Goal: Task Accomplishment & Management: Use online tool/utility

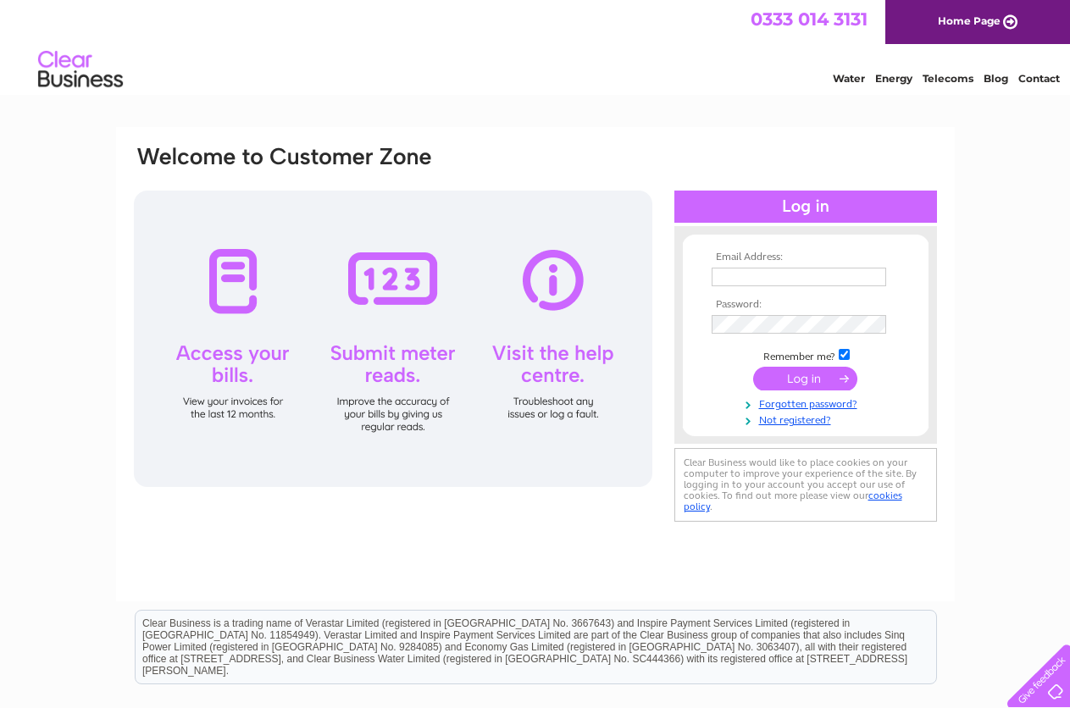
click at [820, 274] on input "text" at bounding box center [799, 277] width 175 height 19
type input "kax_seran@yahoo.co.uk"
click at [753, 369] on input "submit" at bounding box center [805, 381] width 104 height 24
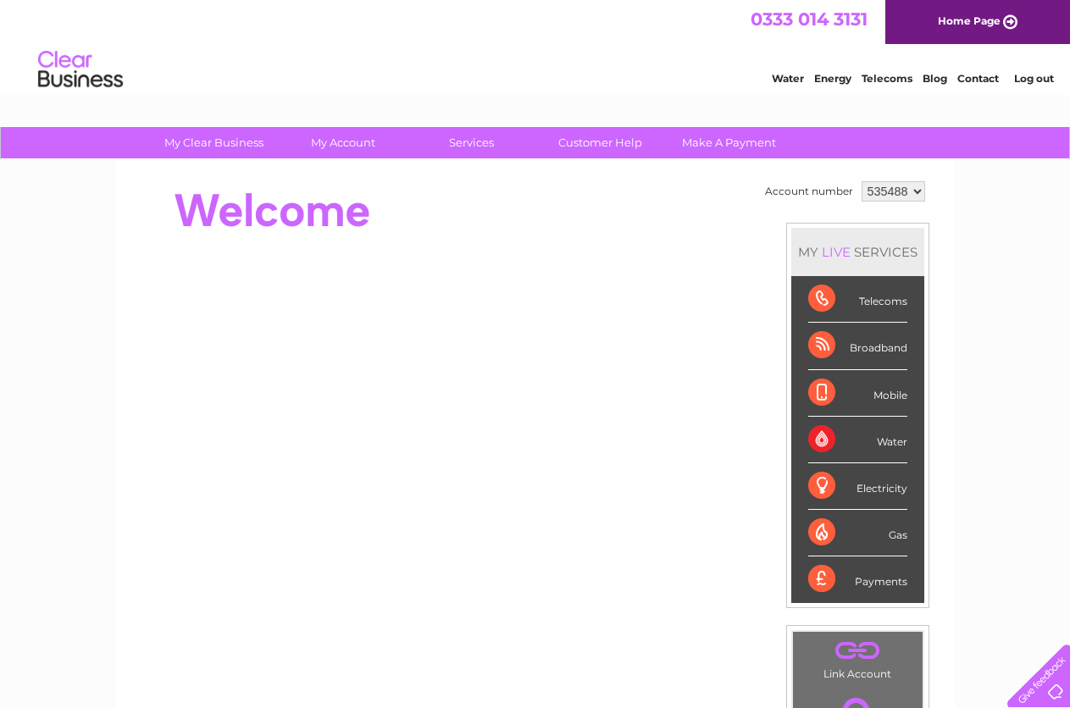
click at [915, 193] on select "535488 900459 942241" at bounding box center [894, 191] width 64 height 20
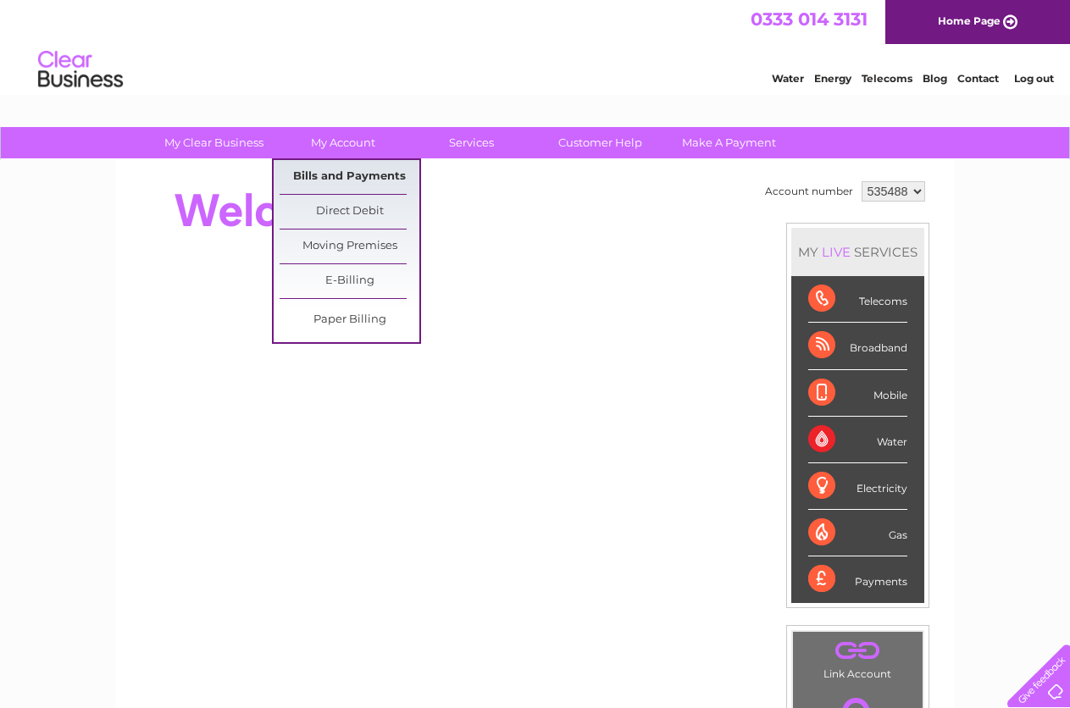
click at [357, 177] on link "Bills and Payments" at bounding box center [350, 177] width 140 height 34
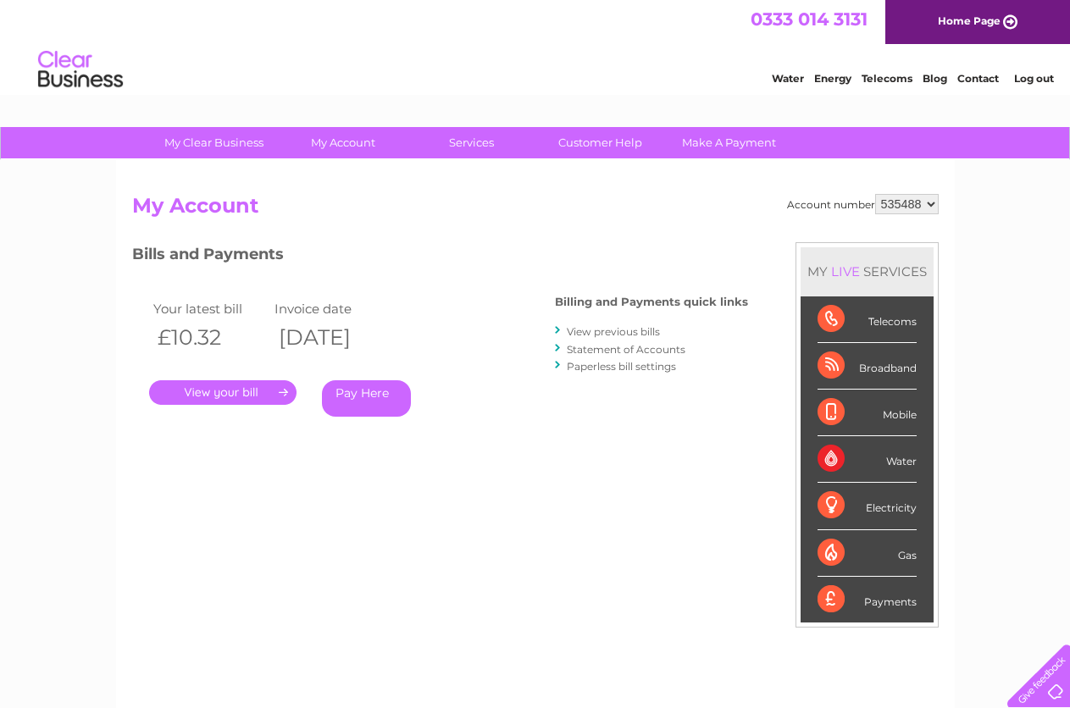
click at [934, 207] on select "535488 900459 942241" at bounding box center [907, 204] width 64 height 20
click at [929, 206] on select "535488 900459 942241" at bounding box center [907, 204] width 64 height 20
select select "900459"
click at [875, 194] on select "535488 900459 942241" at bounding box center [907, 204] width 64 height 20
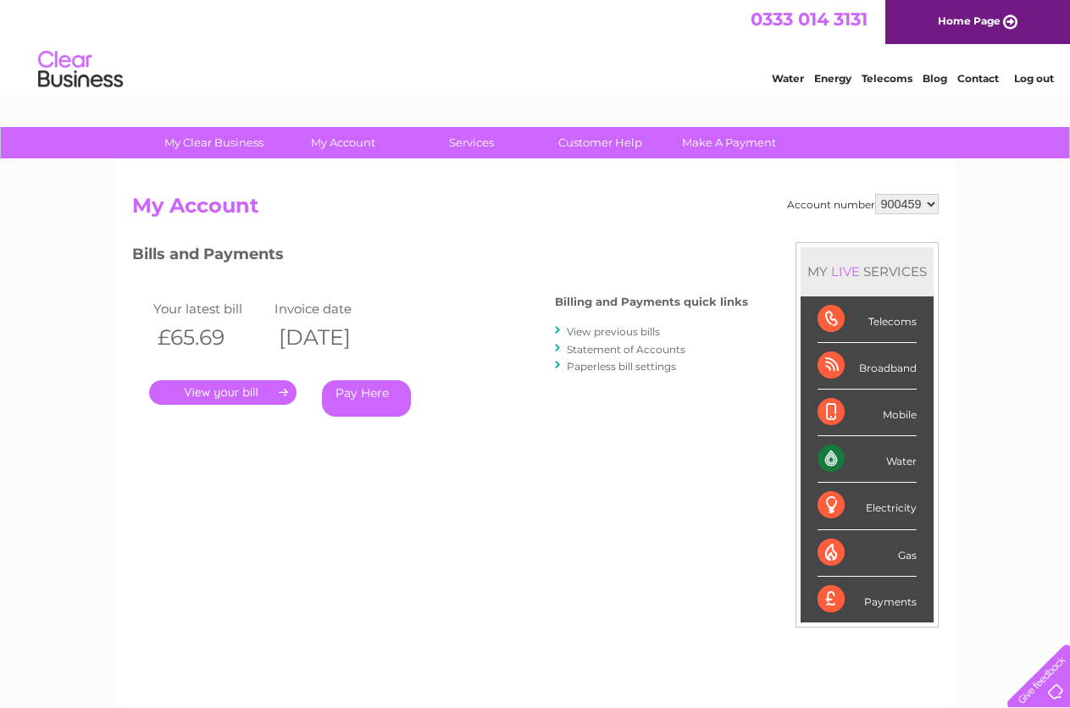
click at [615, 328] on link "View previous bills" at bounding box center [613, 331] width 93 height 13
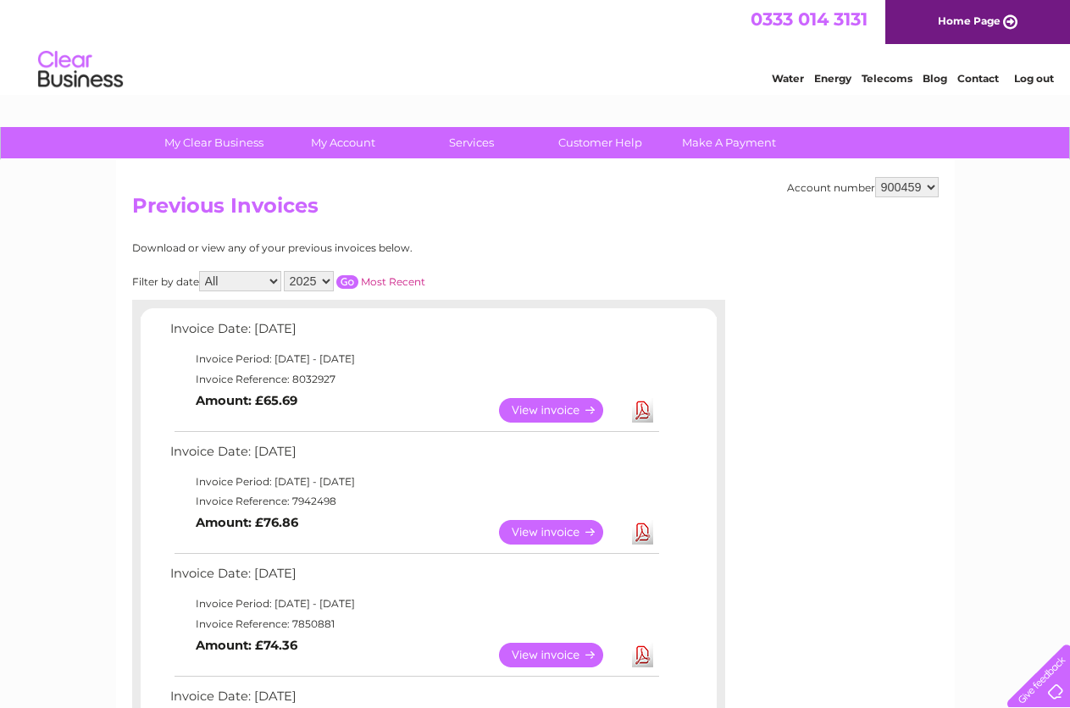
click at [637, 404] on link "Download" at bounding box center [642, 410] width 21 height 25
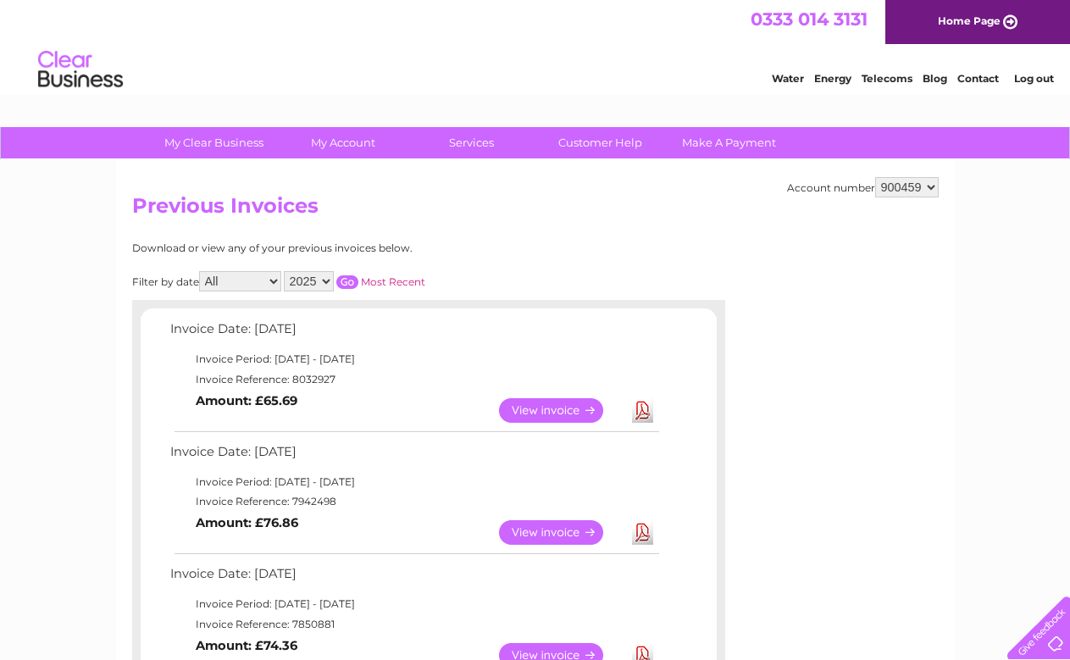
click at [642, 535] on link "Download" at bounding box center [642, 532] width 21 height 25
click at [924, 188] on select "535488 900459 942241" at bounding box center [907, 187] width 64 height 20
select select "942241"
click at [875, 177] on select "535488 900459 942241" at bounding box center [907, 187] width 64 height 20
click at [644, 420] on link "Download" at bounding box center [642, 410] width 21 height 25
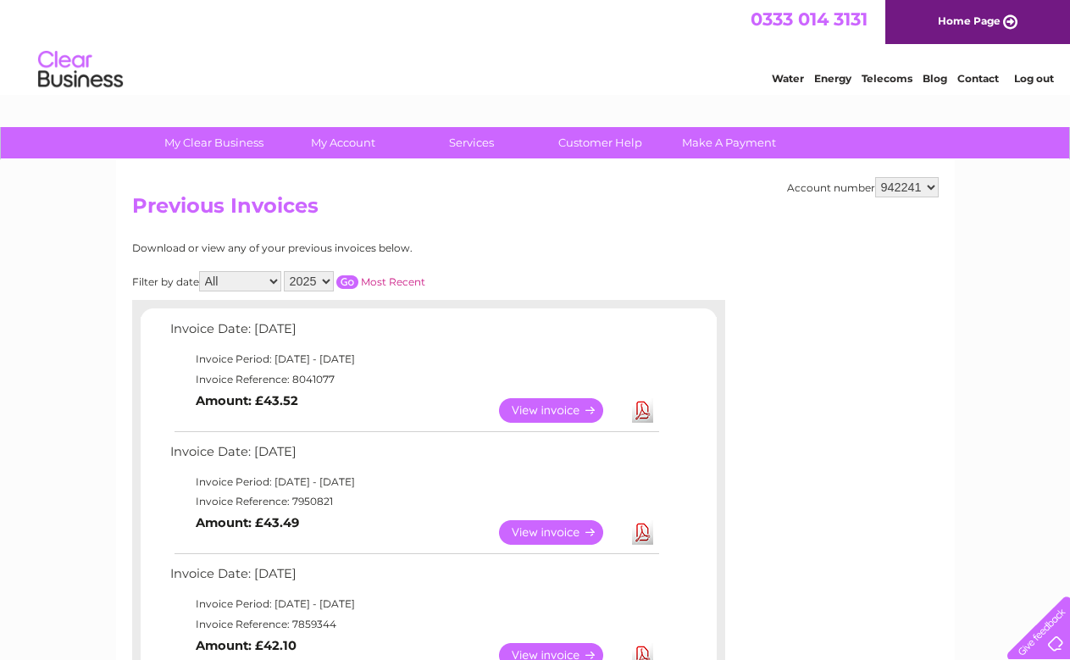
click at [646, 534] on link "Download" at bounding box center [642, 532] width 21 height 25
click at [646, 648] on link "Download" at bounding box center [642, 655] width 21 height 25
click at [934, 191] on select "535488 900459 942241" at bounding box center [907, 187] width 64 height 20
select select "900459"
click at [875, 177] on select "535488 900459 942241" at bounding box center [907, 187] width 64 height 20
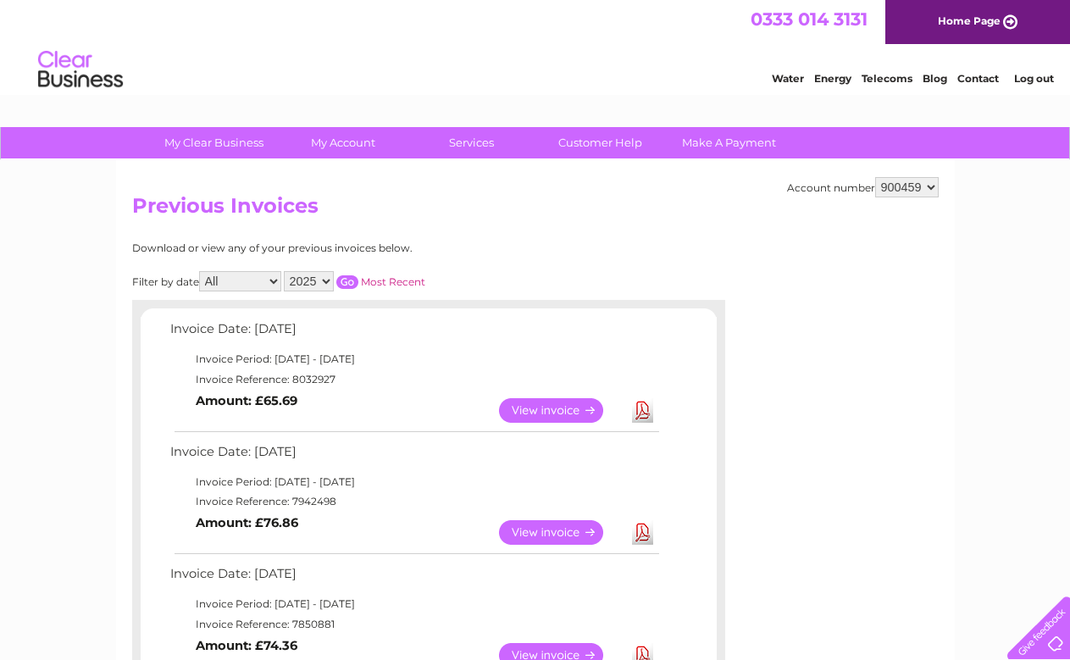
click at [637, 656] on link "Download" at bounding box center [642, 655] width 21 height 25
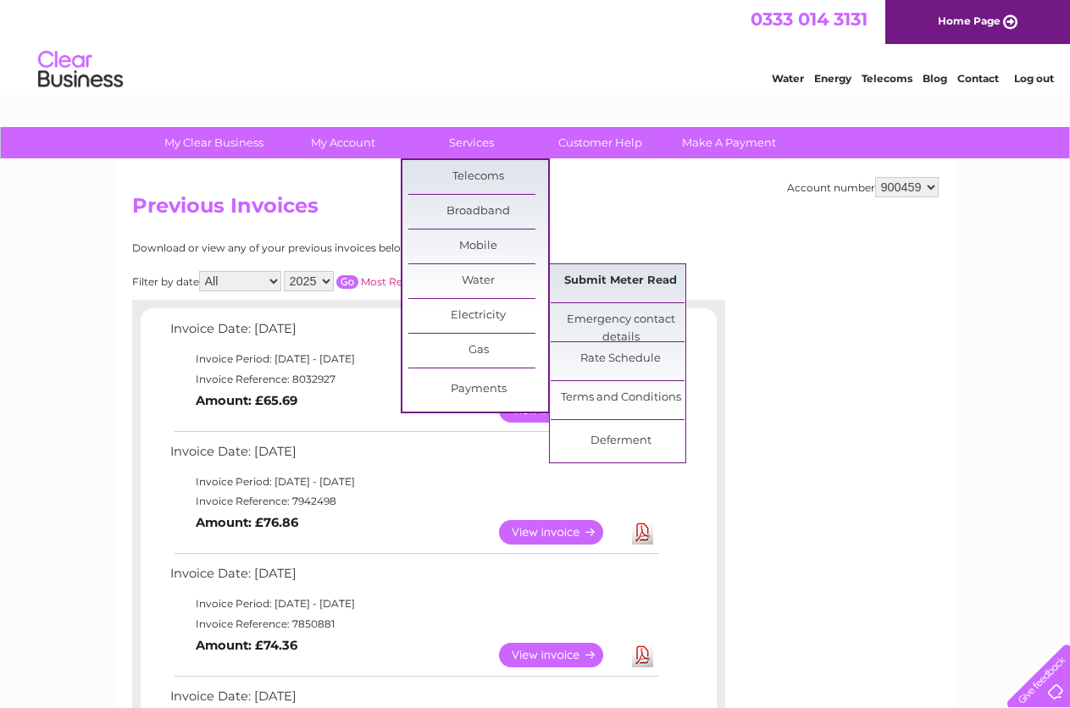
click at [601, 285] on link "Submit Meter Read" at bounding box center [621, 281] width 140 height 34
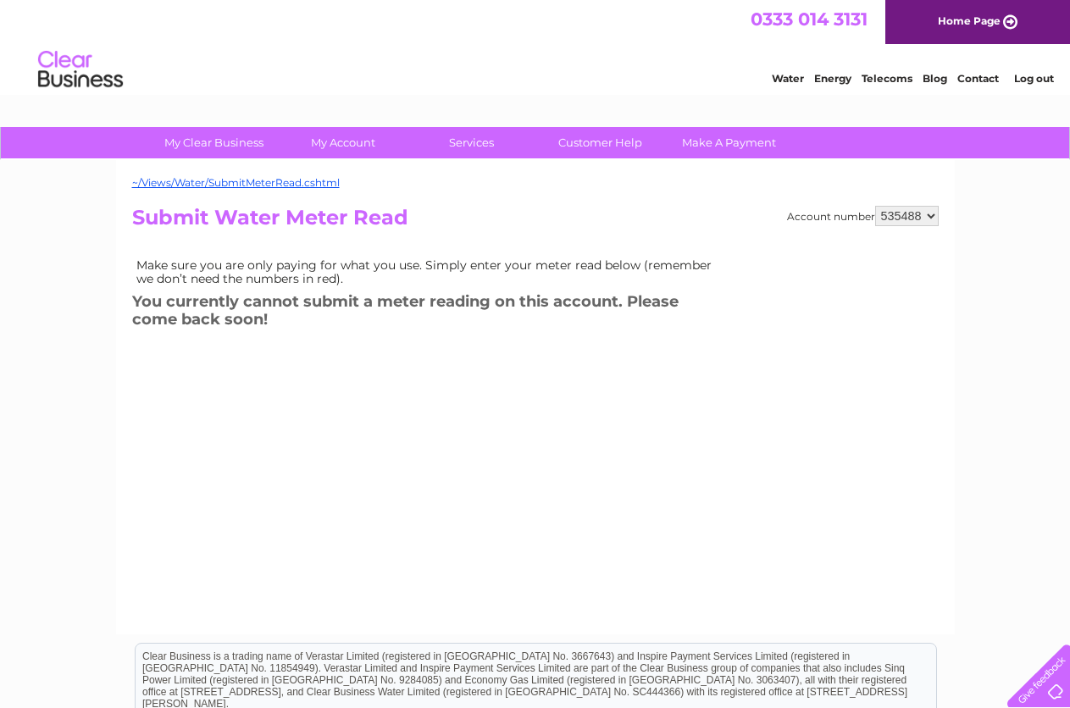
click at [933, 220] on select "535488 900459 942241" at bounding box center [907, 216] width 64 height 20
select select "900459"
click at [875, 206] on select "535488 900459 942241" at bounding box center [907, 216] width 64 height 20
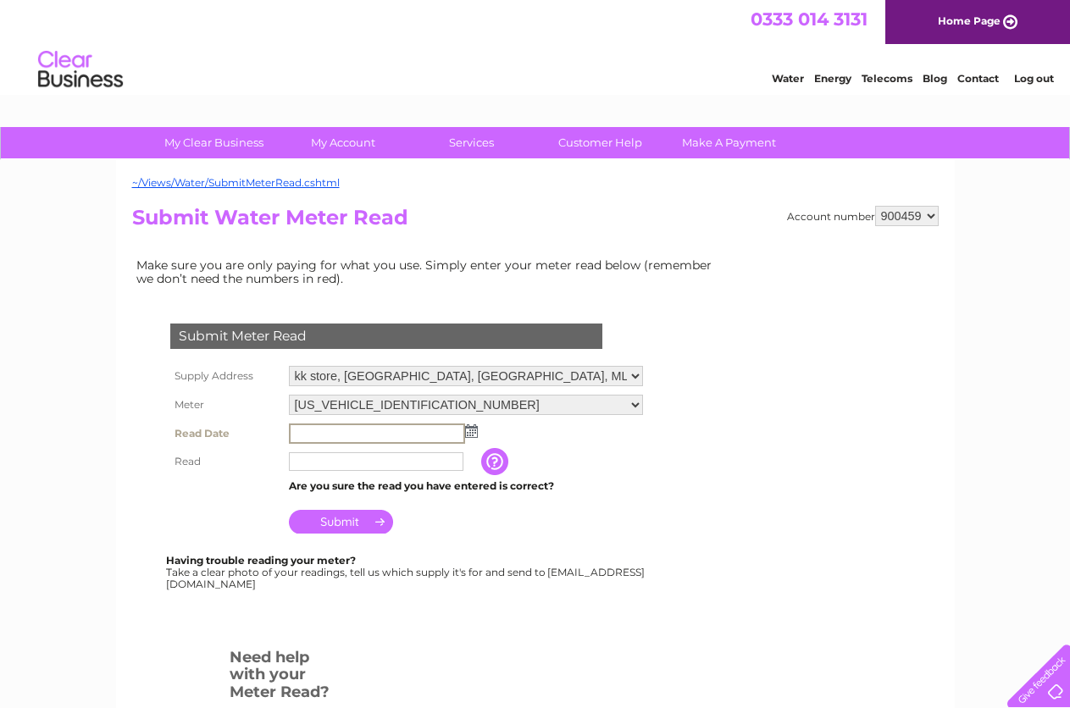
click at [426, 438] on input "text" at bounding box center [377, 434] width 176 height 20
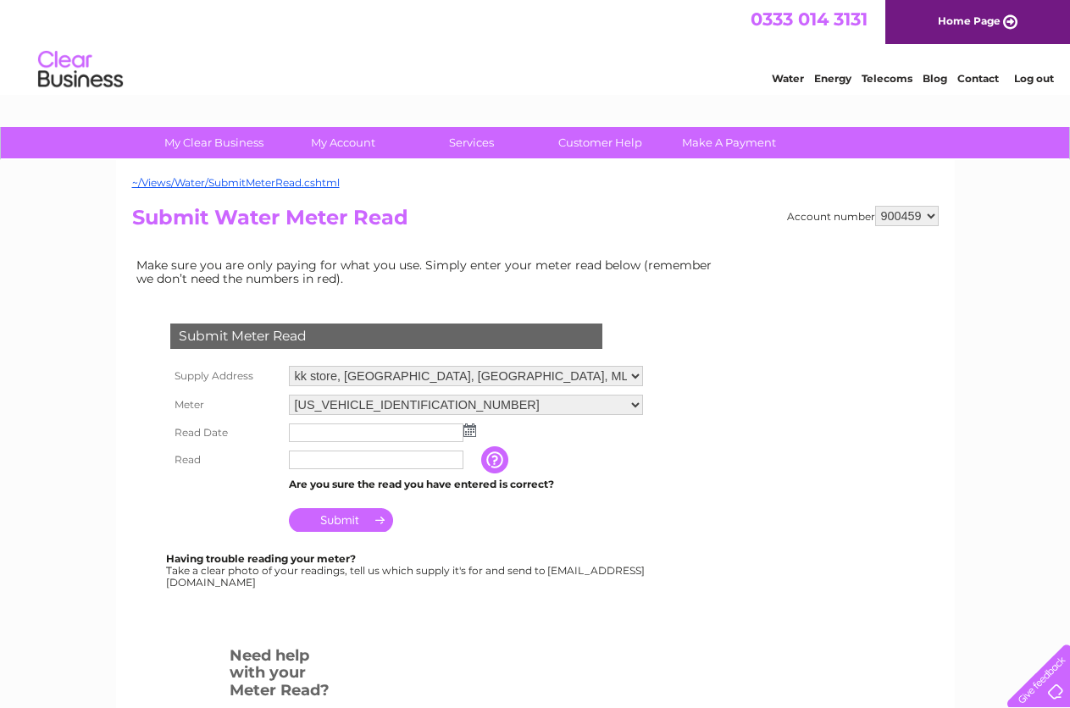
click at [472, 438] on td at bounding box center [466, 432] width 363 height 27
click at [474, 433] on img at bounding box center [469, 431] width 13 height 14
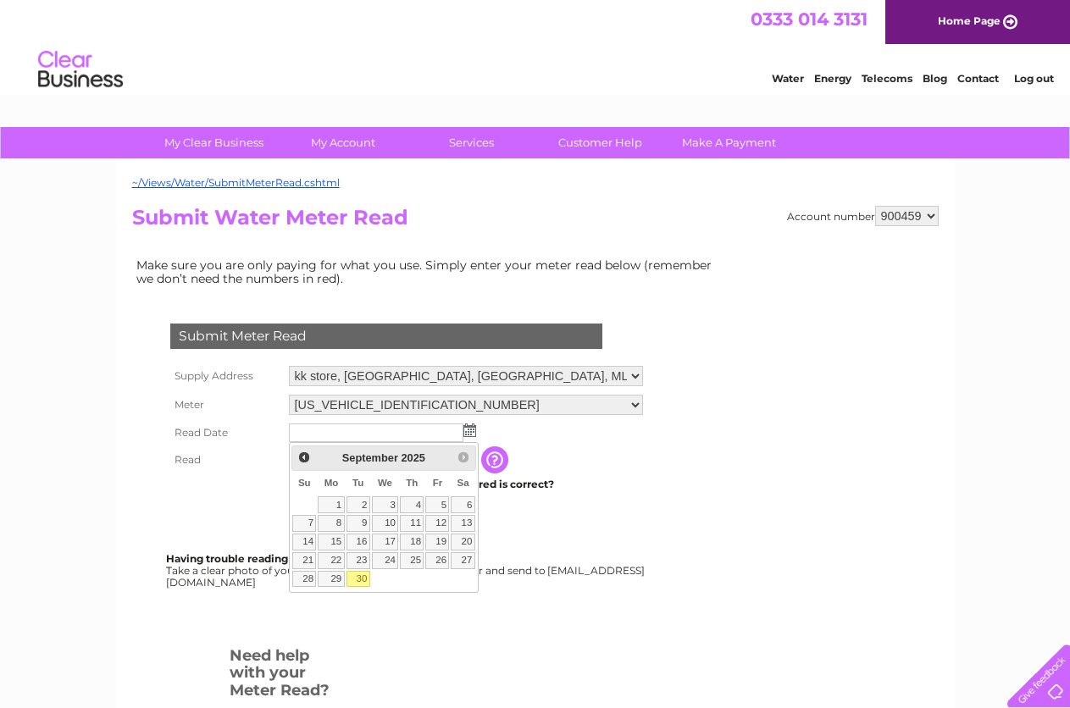
click at [357, 580] on link "30" at bounding box center [358, 579] width 24 height 17
type input "[DATE]"
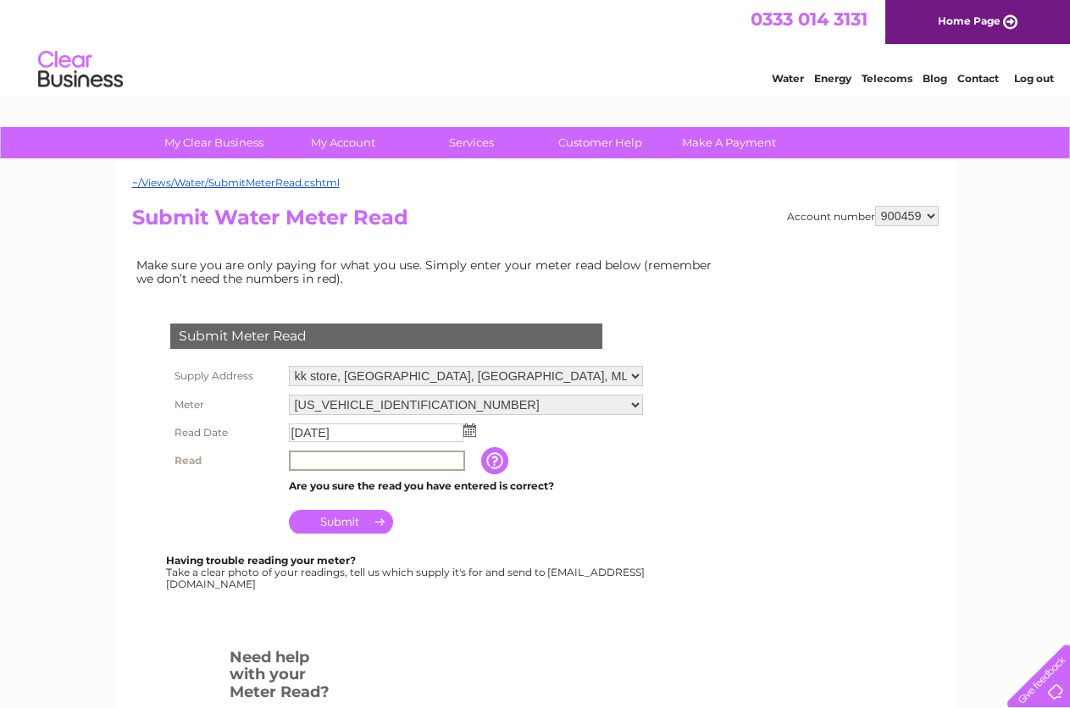
click at [343, 462] on input "text" at bounding box center [377, 461] width 176 height 20
type input "00031"
click at [340, 524] on input "Submit" at bounding box center [341, 520] width 104 height 24
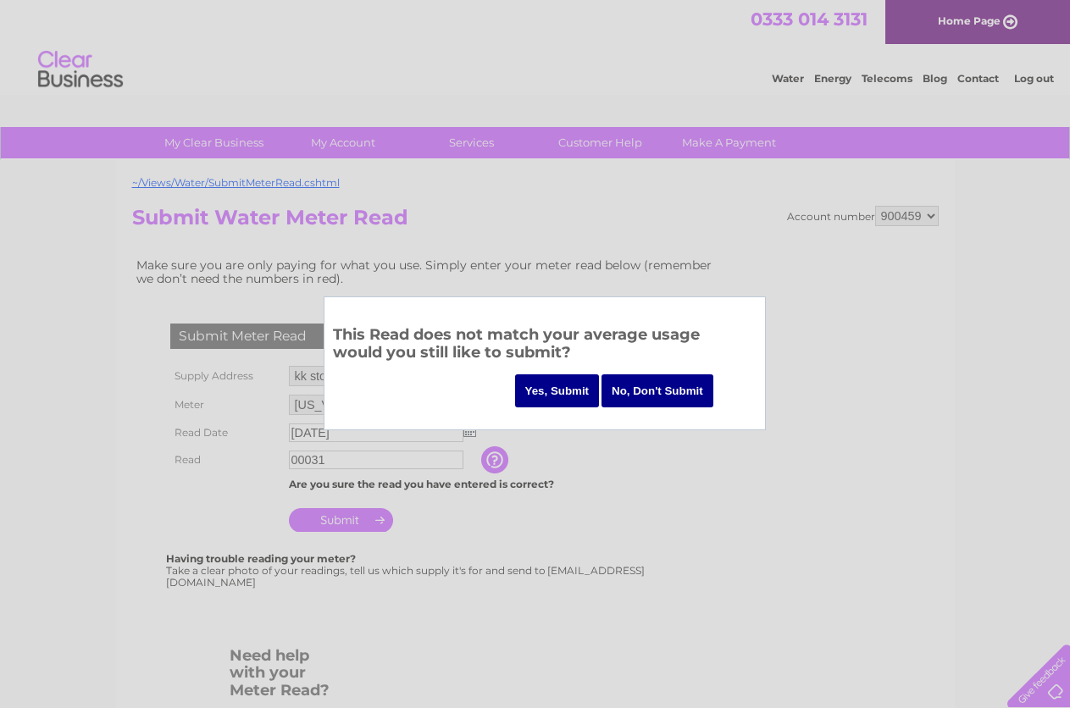
click at [563, 393] on input "Yes, Submit" at bounding box center [557, 390] width 85 height 33
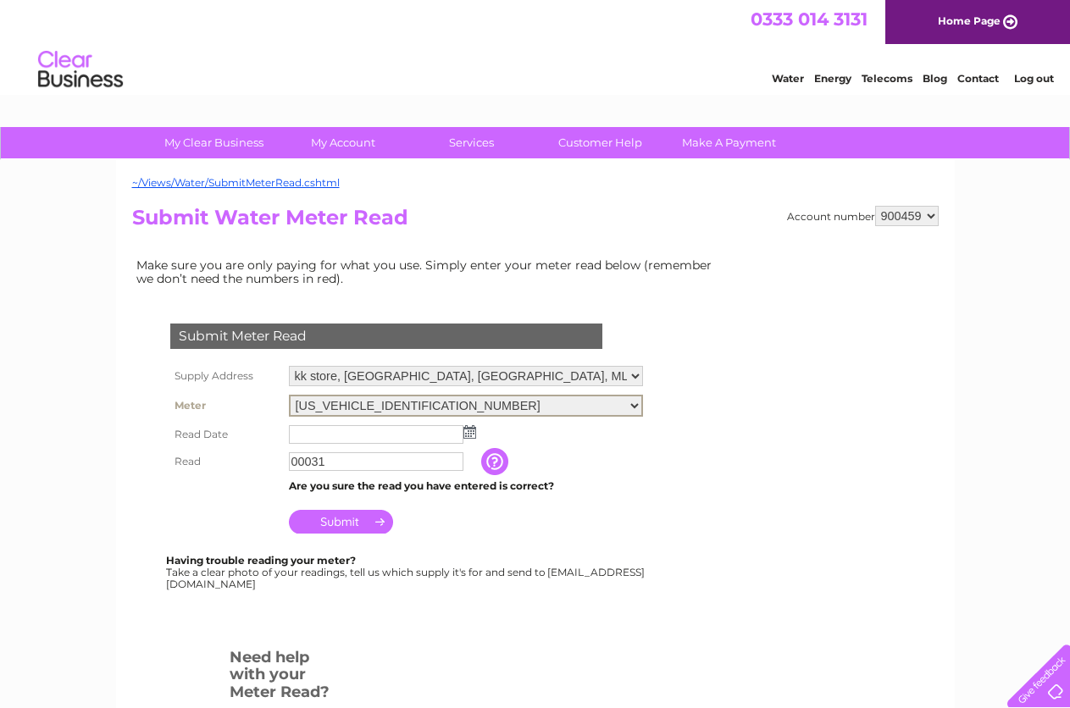
click at [624, 404] on select "06ELSTER17M078170 06ELSTER17T004771" at bounding box center [466, 406] width 354 height 22
select select "407995"
click at [289, 395] on select "06ELSTER17M078170 06ELSTER17T004771" at bounding box center [466, 406] width 354 height 22
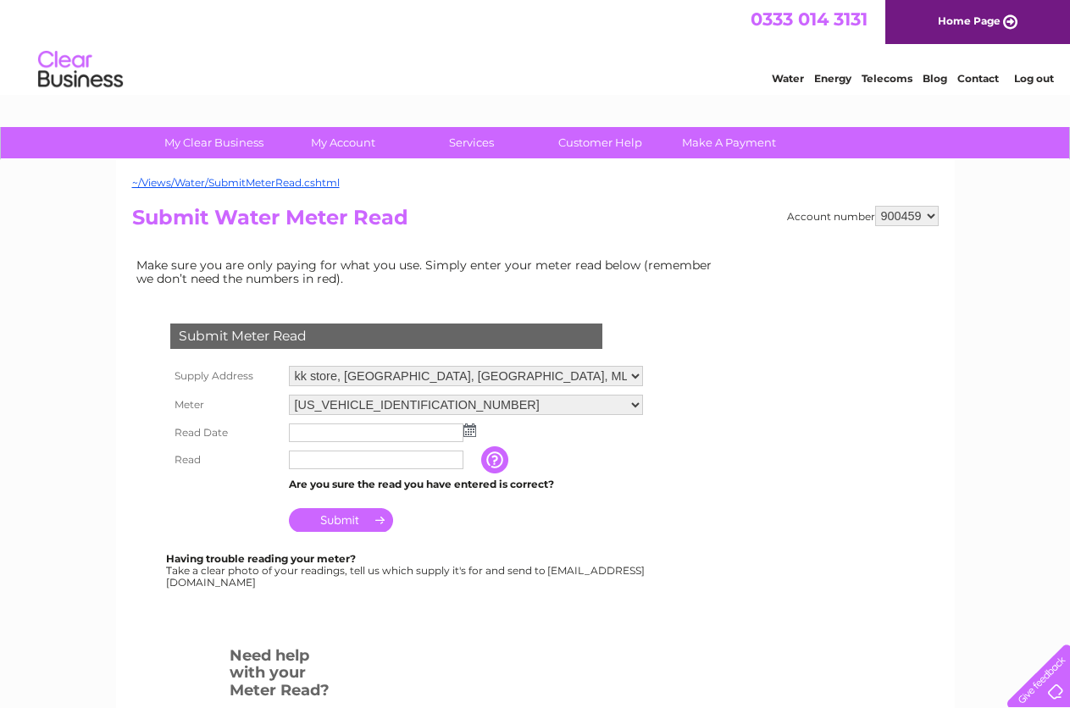
click at [466, 432] on img at bounding box center [469, 431] width 13 height 14
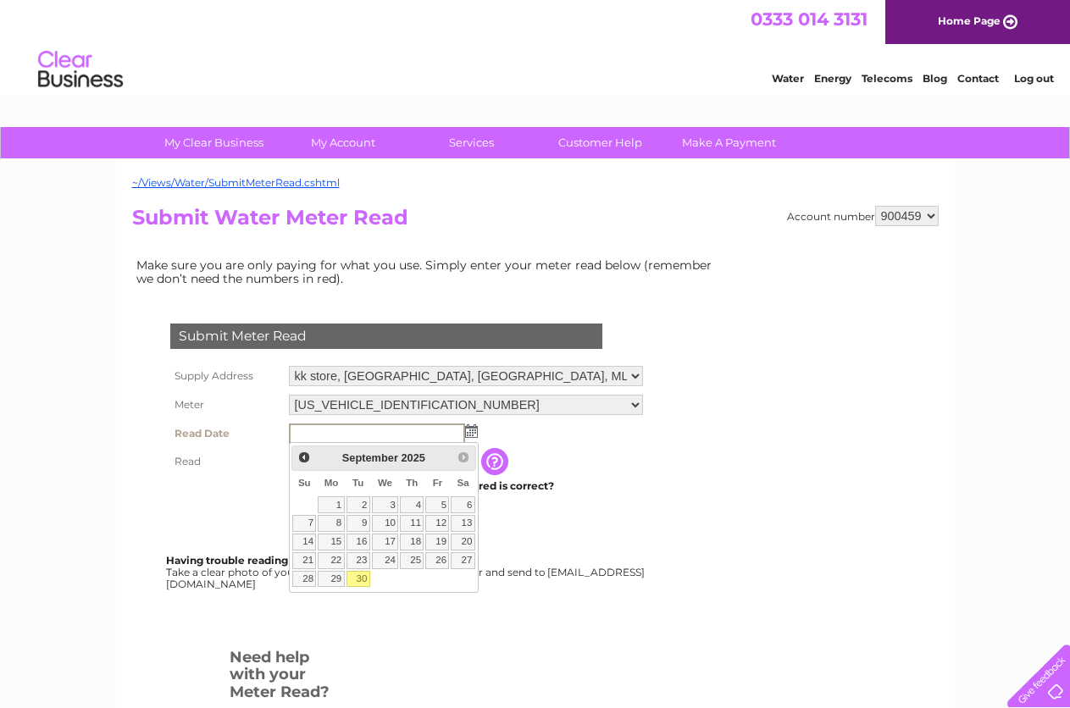
click at [355, 579] on link "30" at bounding box center [358, 579] width 24 height 17
type input "2025/09/30"
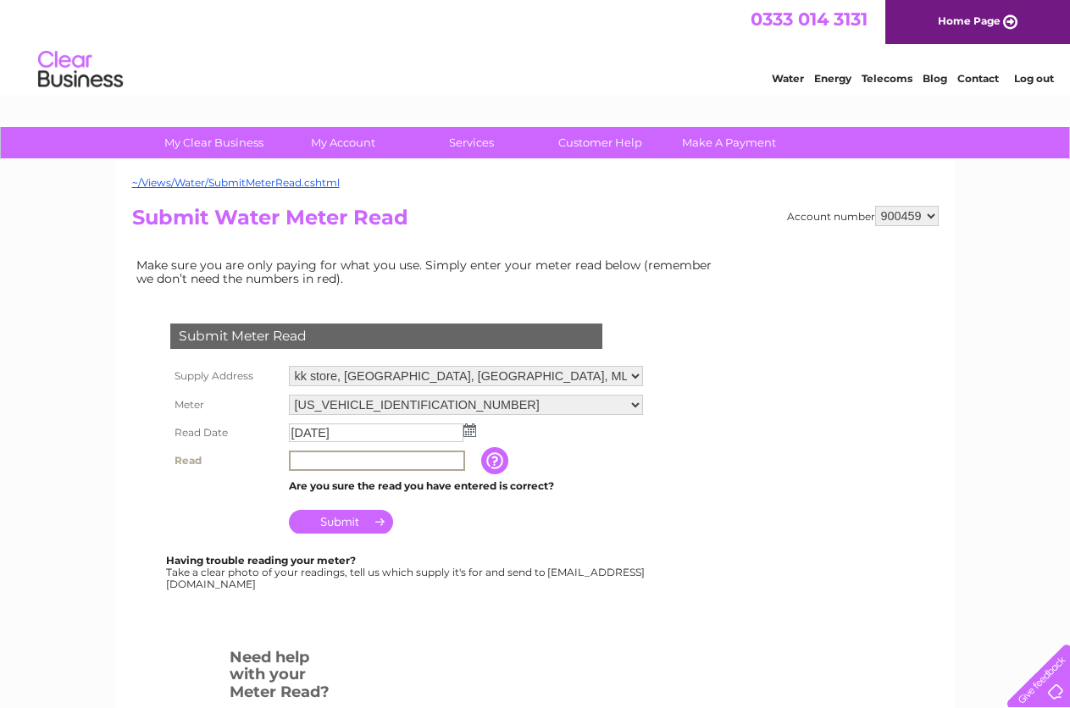
click at [358, 463] on input "text" at bounding box center [377, 461] width 176 height 20
type input "00287"
click at [335, 520] on input "Submit" at bounding box center [341, 520] width 104 height 24
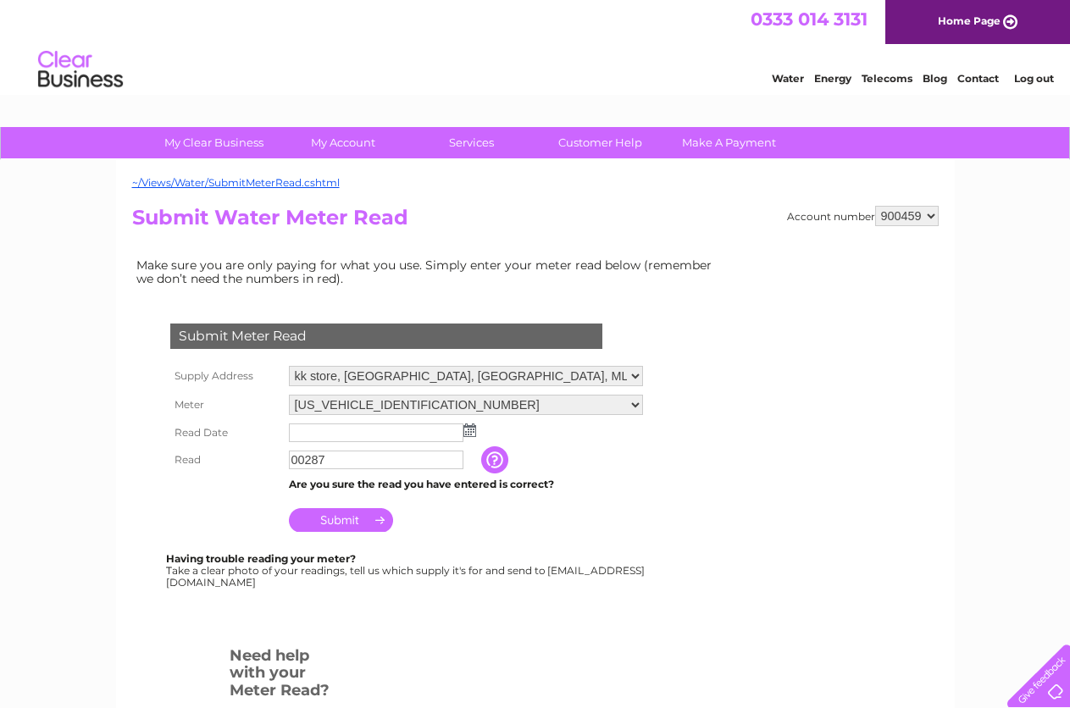
click at [930, 217] on select "535488 900459 942241" at bounding box center [907, 216] width 64 height 20
select select "942241"
click at [875, 206] on select "535488 900459 942241" at bounding box center [907, 216] width 64 height 20
click at [463, 426] on img at bounding box center [469, 431] width 13 height 14
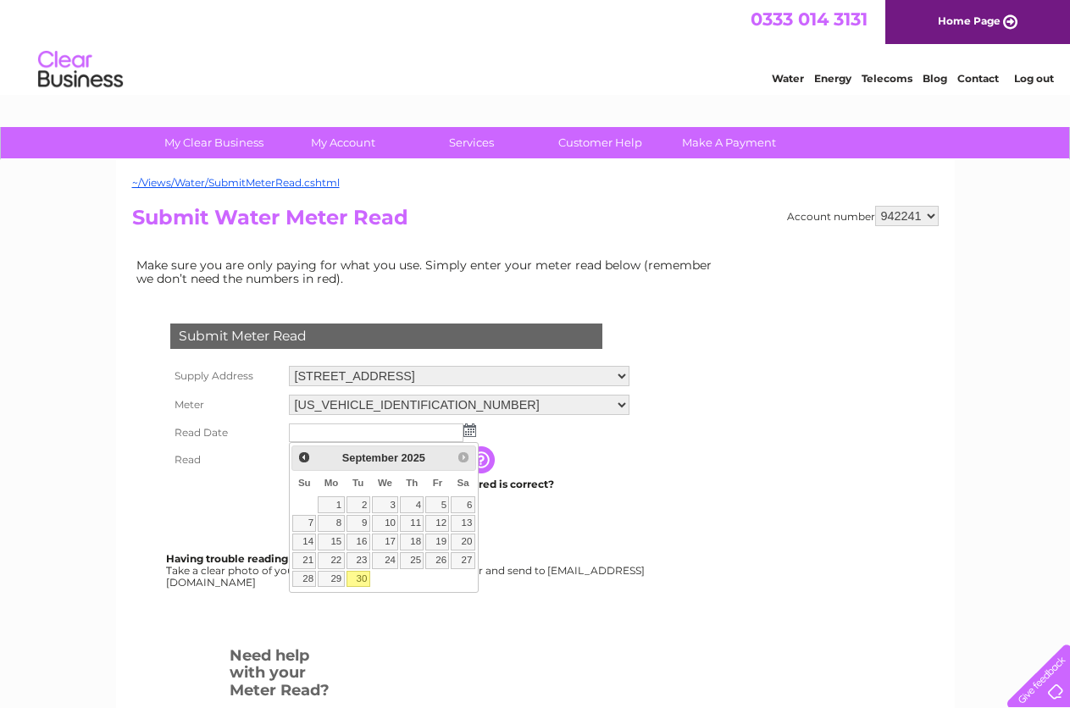
click at [361, 579] on link "30" at bounding box center [358, 579] width 24 height 17
type input "[DATE]"
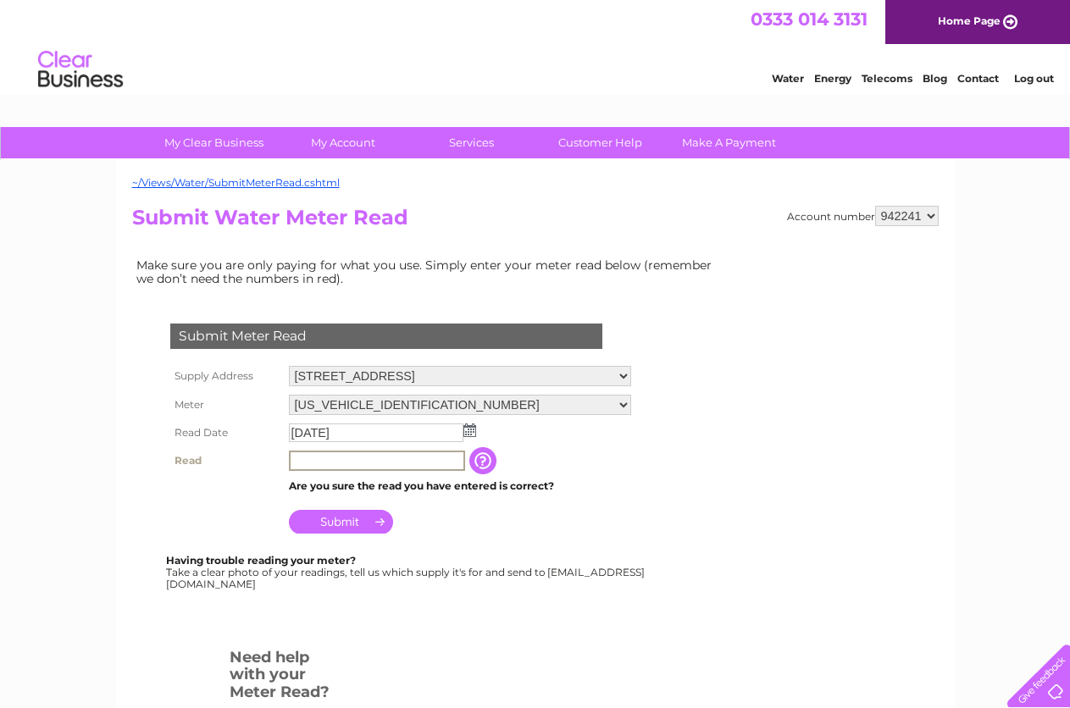
click at [443, 463] on input "text" at bounding box center [377, 461] width 176 height 20
click at [1033, 80] on link "Log out" at bounding box center [1034, 78] width 40 height 13
